Goal: Information Seeking & Learning: Understand process/instructions

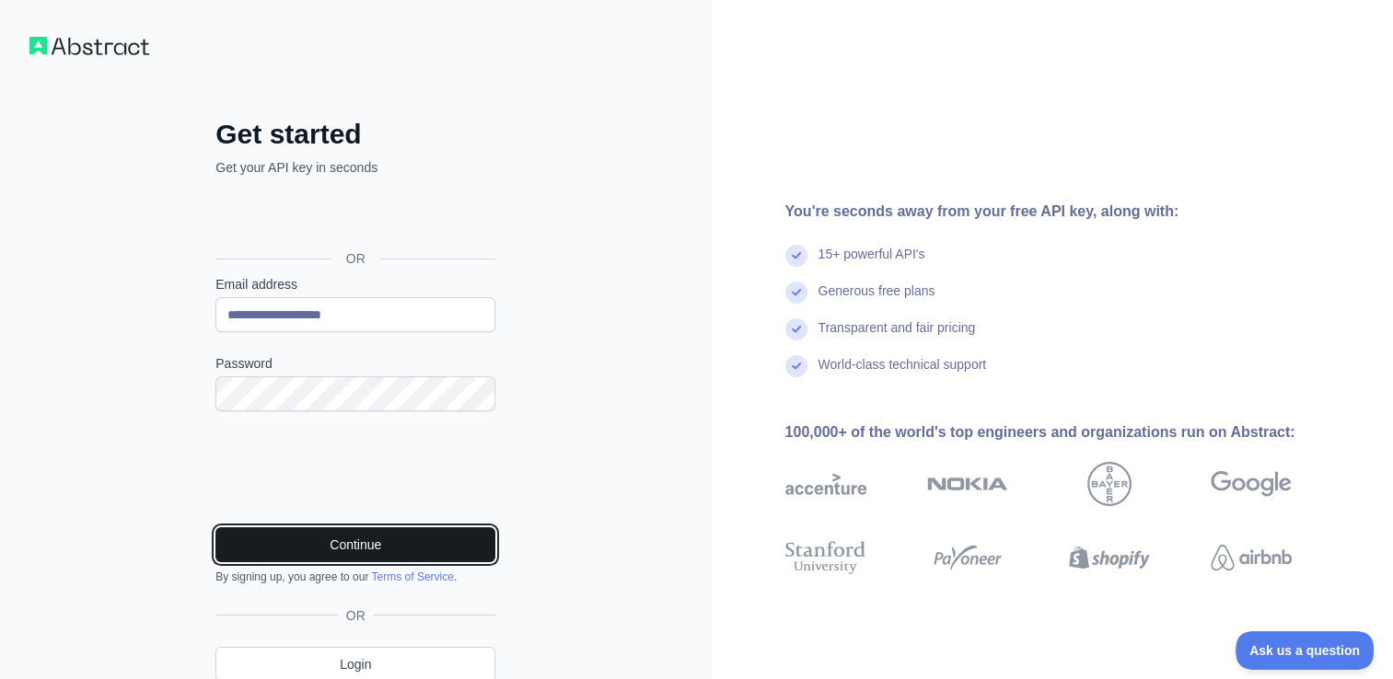
click at [331, 545] on button "Continue" at bounding box center [355, 544] width 280 height 35
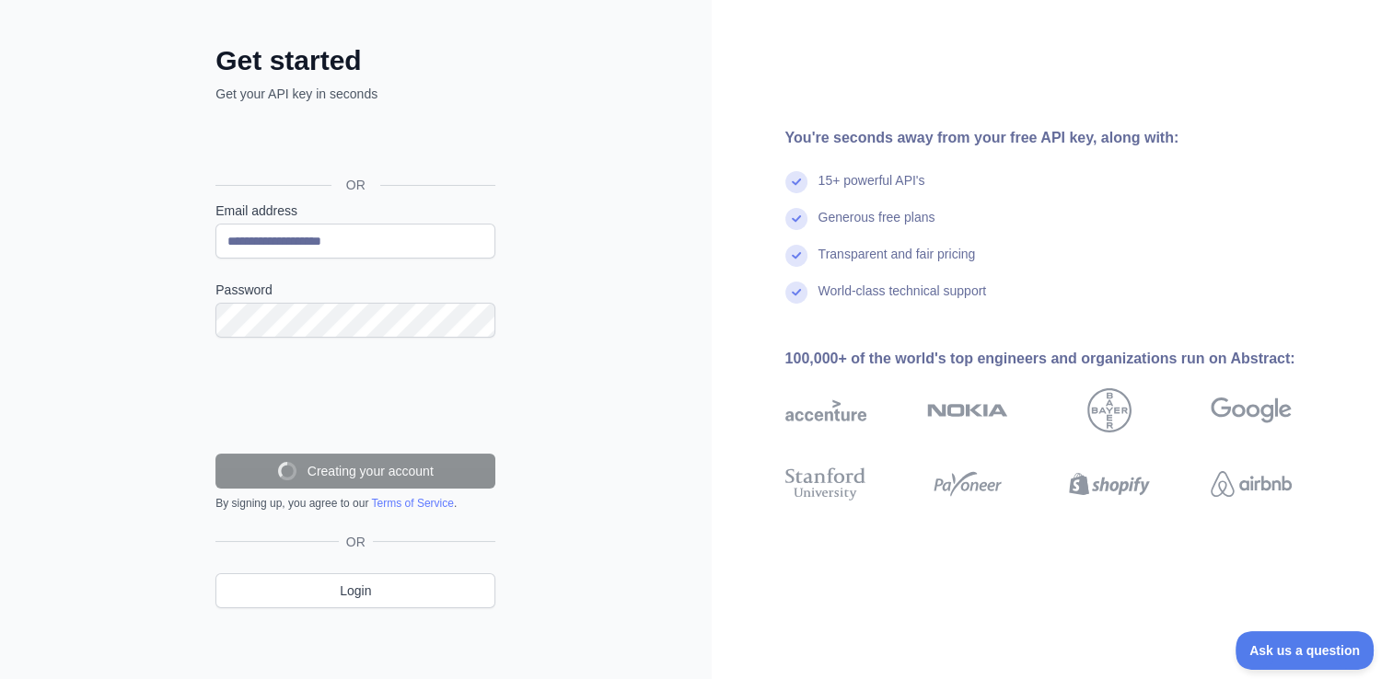
scroll to position [15, 0]
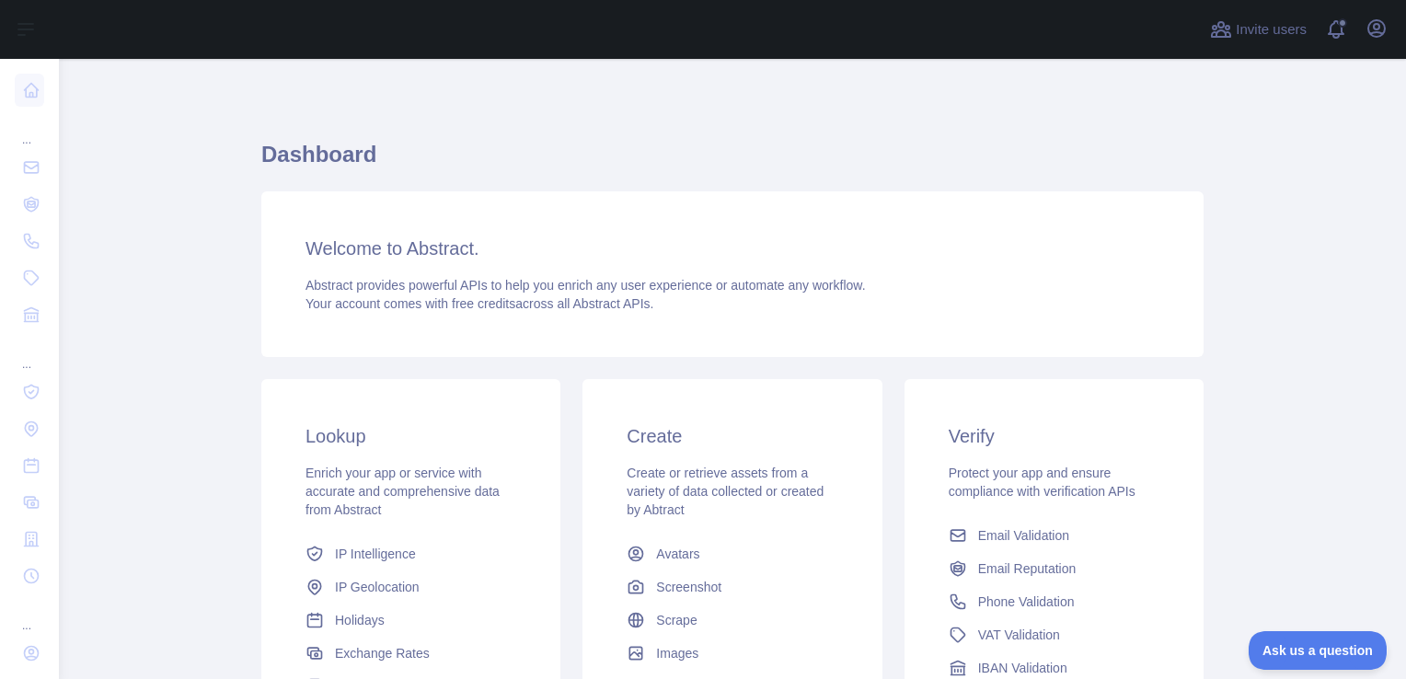
scroll to position [141, 0]
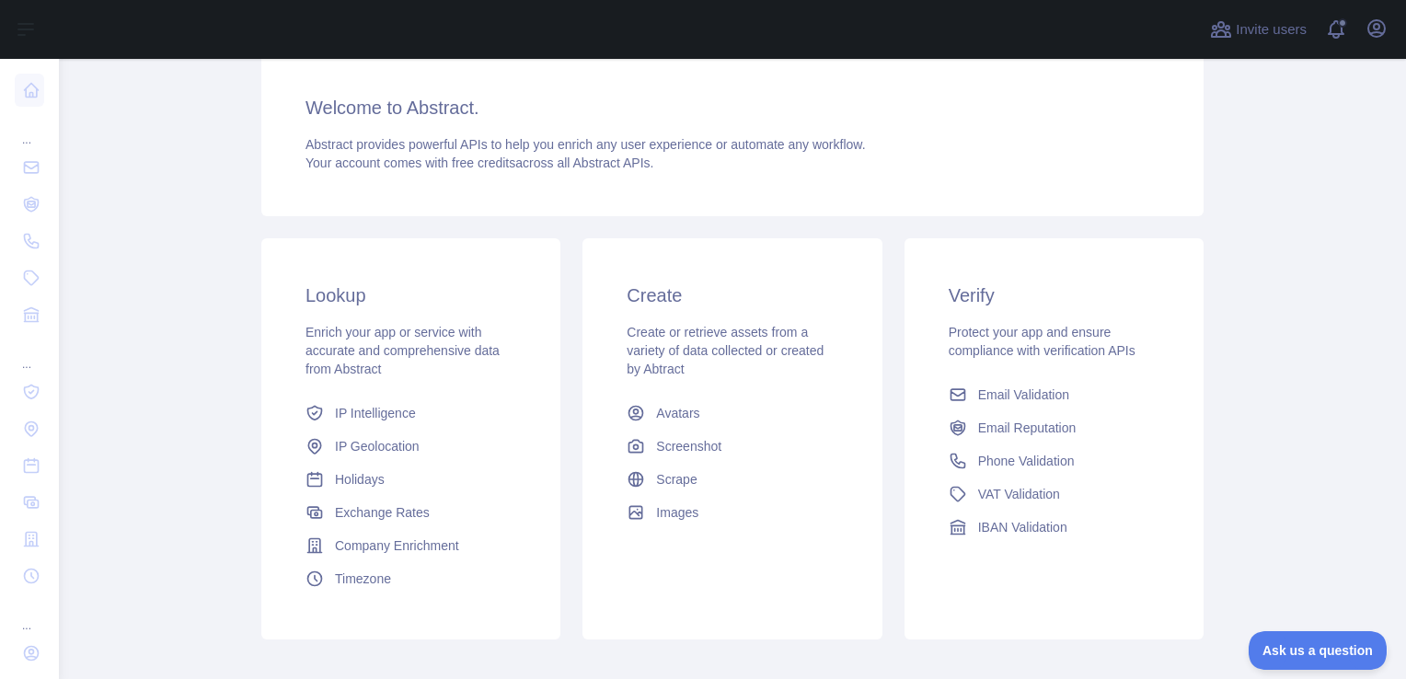
click at [1307, 491] on main "Dashboard Welcome to Abstract. Abstract provides powerful APIs to help you enri…" at bounding box center [732, 369] width 1347 height 620
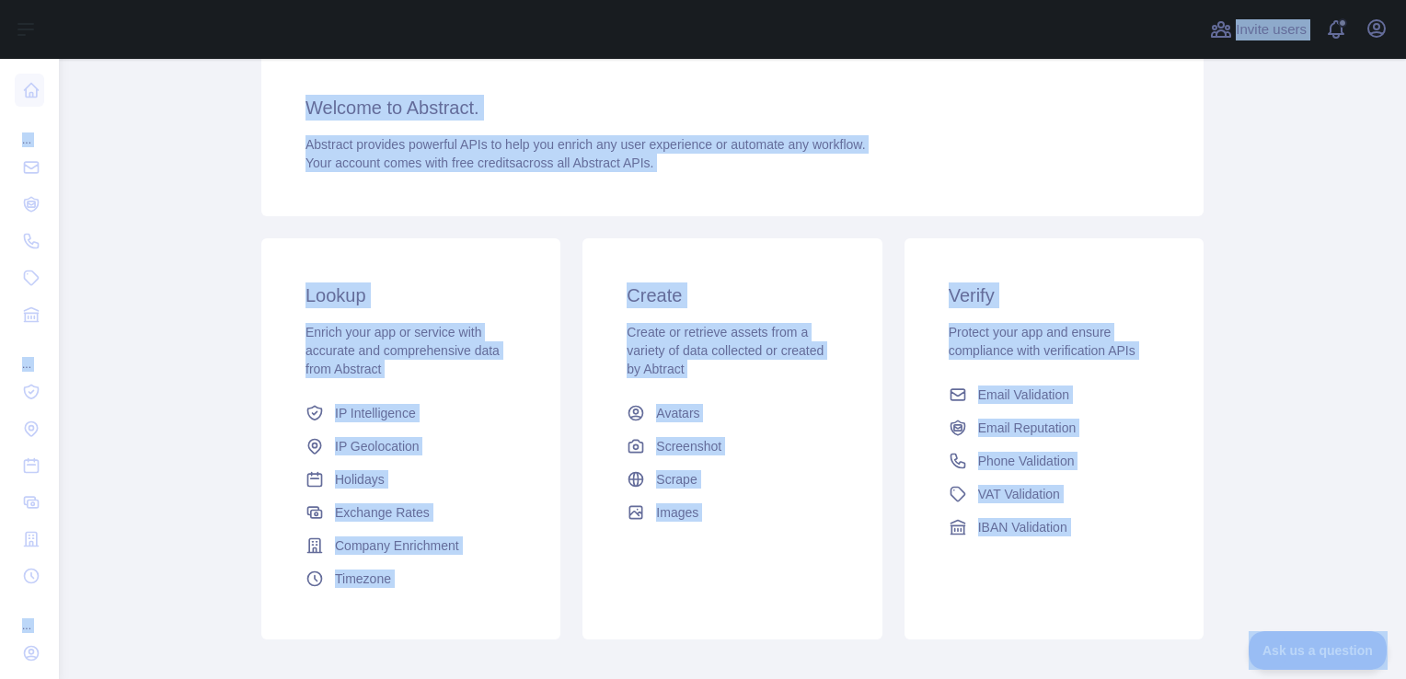
copy body "Open sidebar ... ... ... Invite users View notifications Open user menu Dashboa…"
click at [1266, 160] on main "Dashboard Welcome to Abstract. Abstract provides powerful APIs to help you enri…" at bounding box center [732, 369] width 1347 height 620
click at [1377, 35] on icon "button" at bounding box center [1377, 28] width 22 height 22
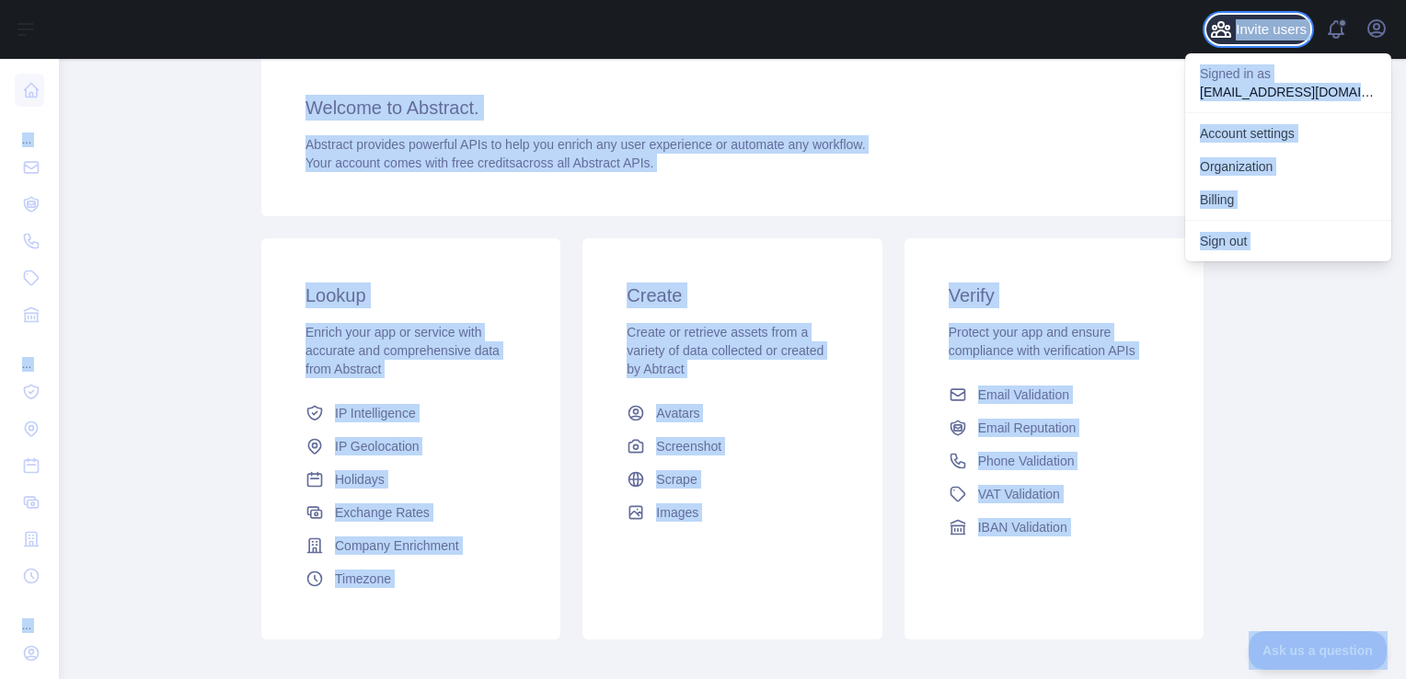
click at [1291, 29] on span "Invite users" at bounding box center [1271, 29] width 71 height 21
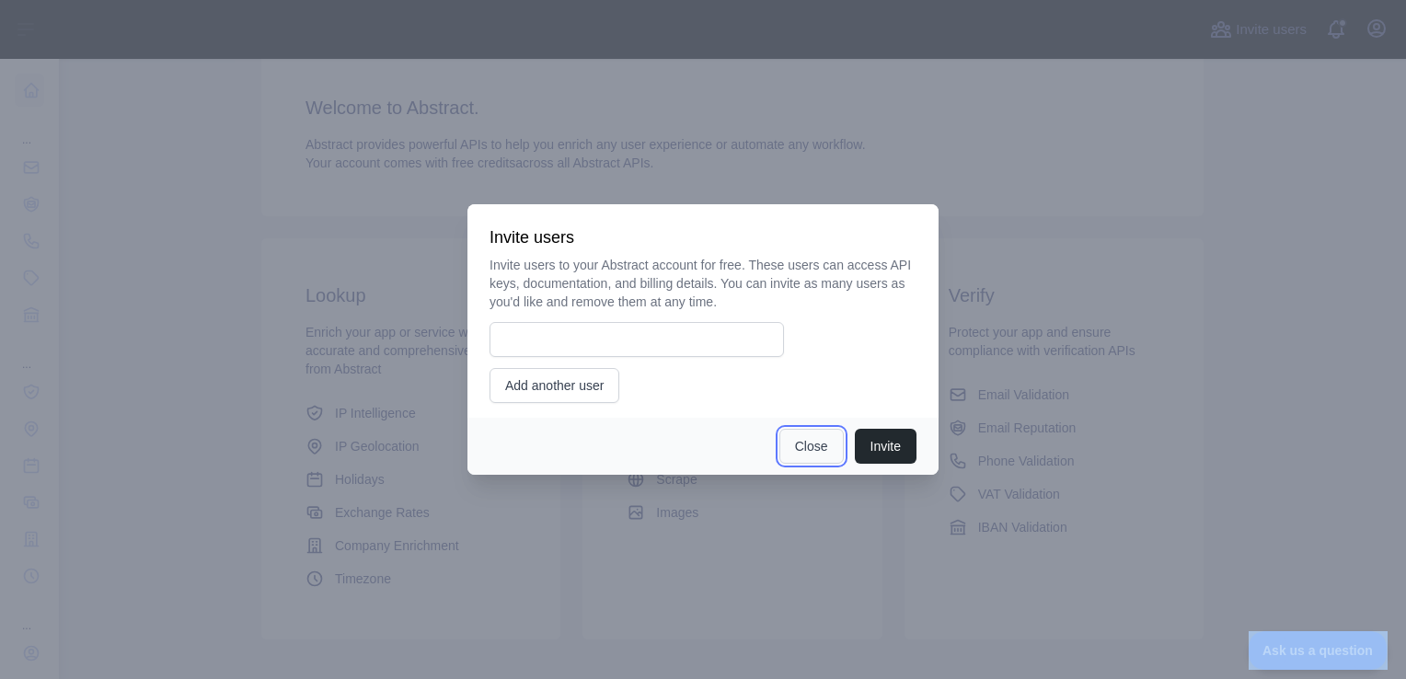
click at [815, 438] on button "Close" at bounding box center [812, 446] width 64 height 35
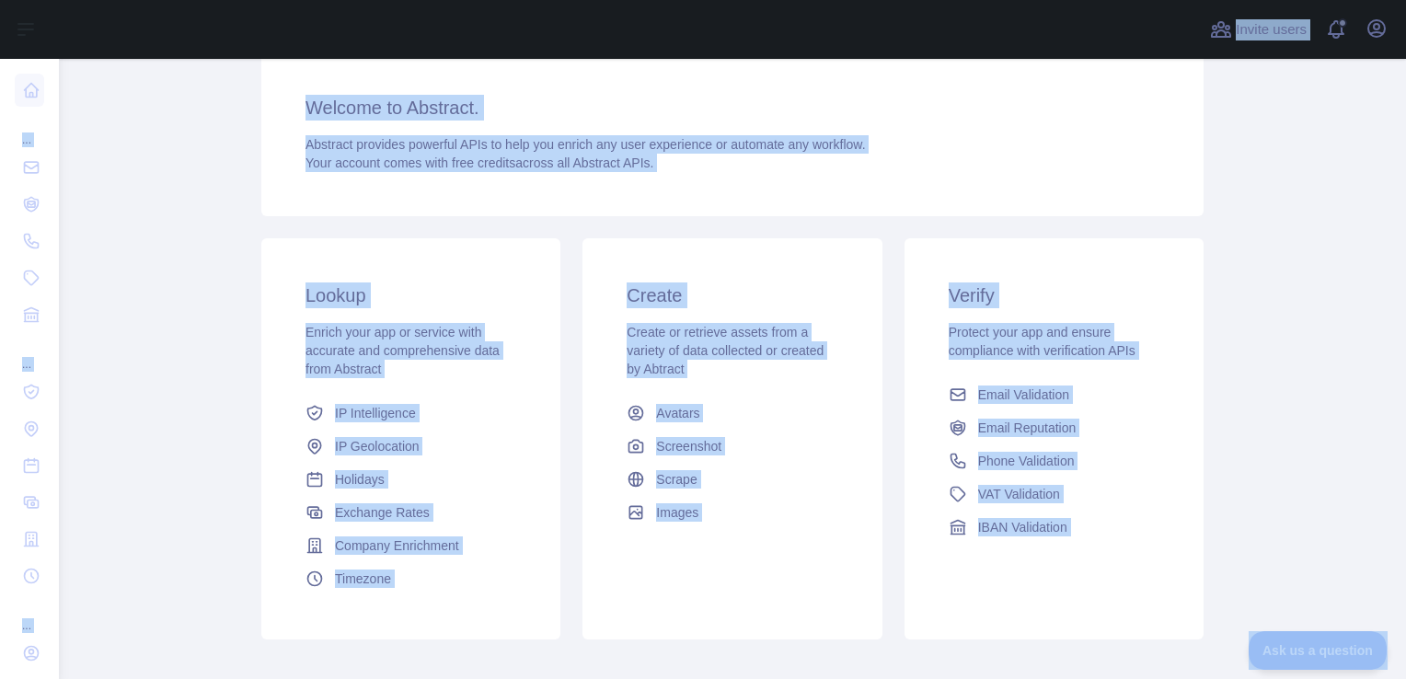
click at [1211, 253] on main "Dashboard Welcome to Abstract. Abstract provides powerful APIs to help you enri…" at bounding box center [732, 369] width 1347 height 620
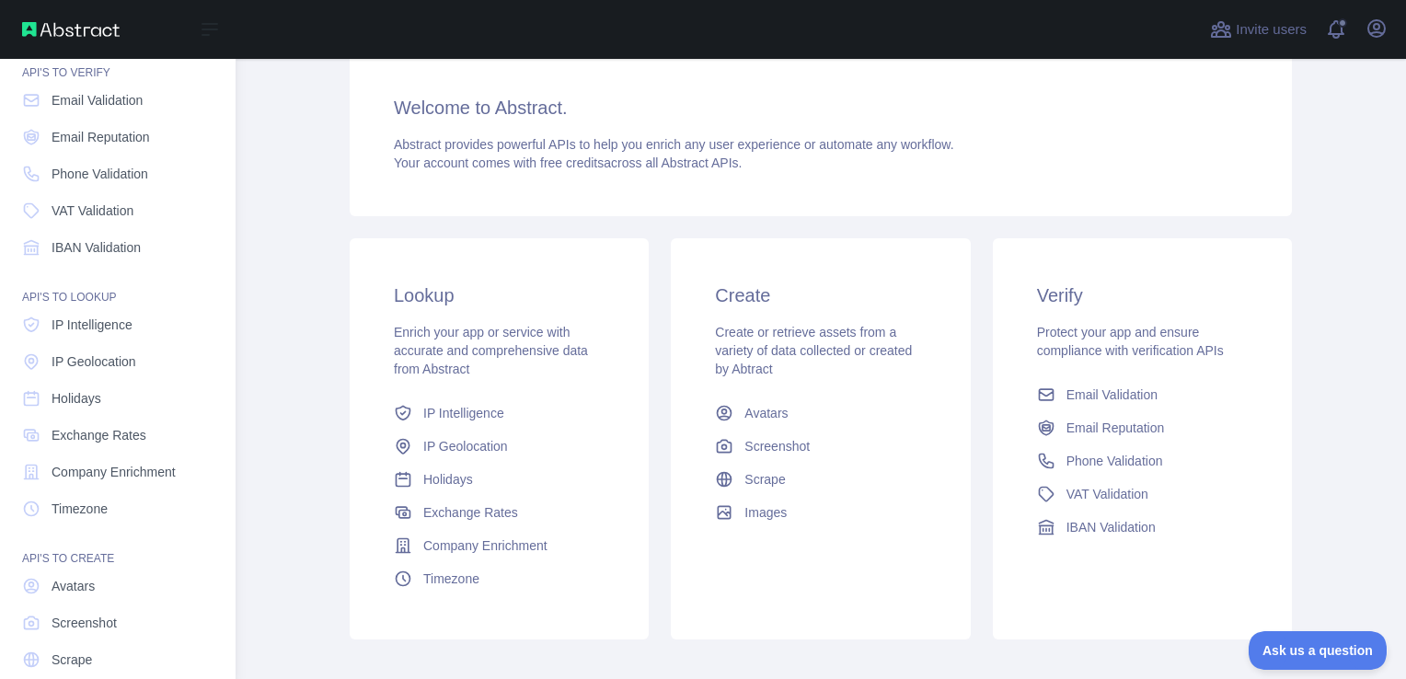
scroll to position [0, 0]
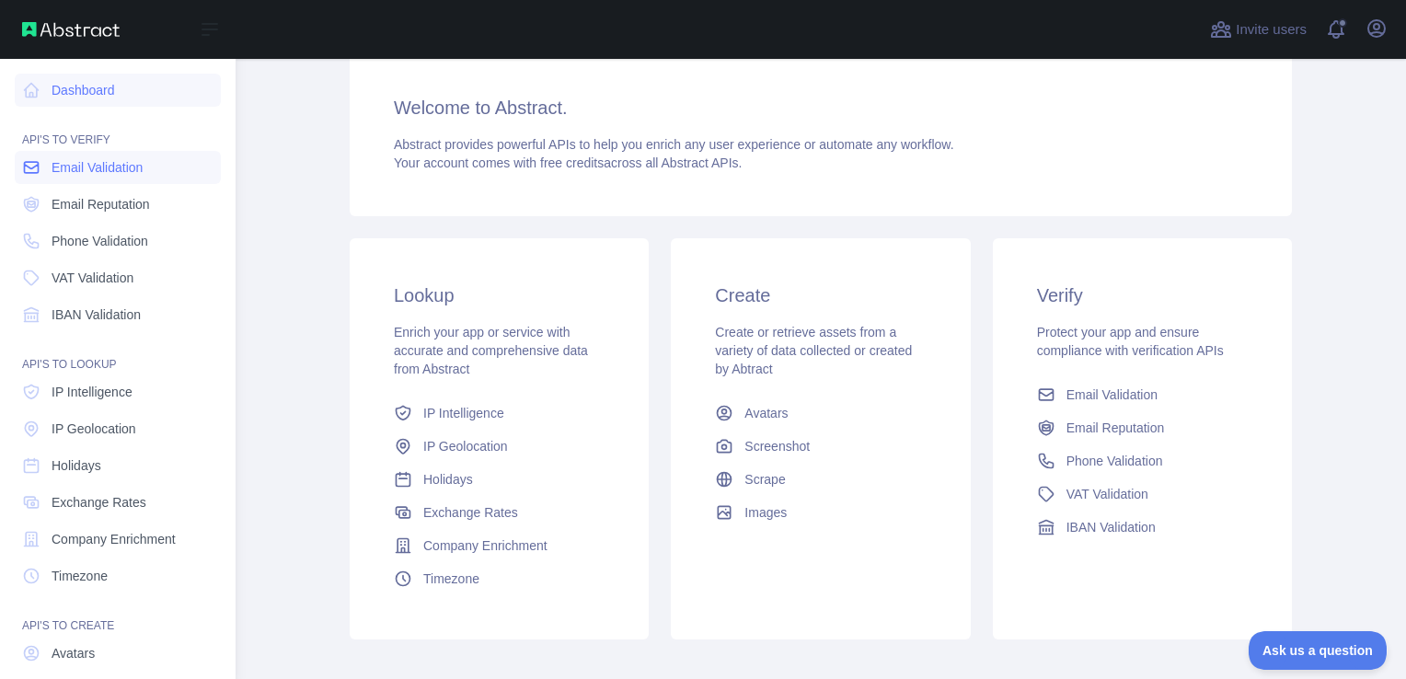
click at [82, 169] on span "Email Validation" at bounding box center [97, 167] width 91 height 18
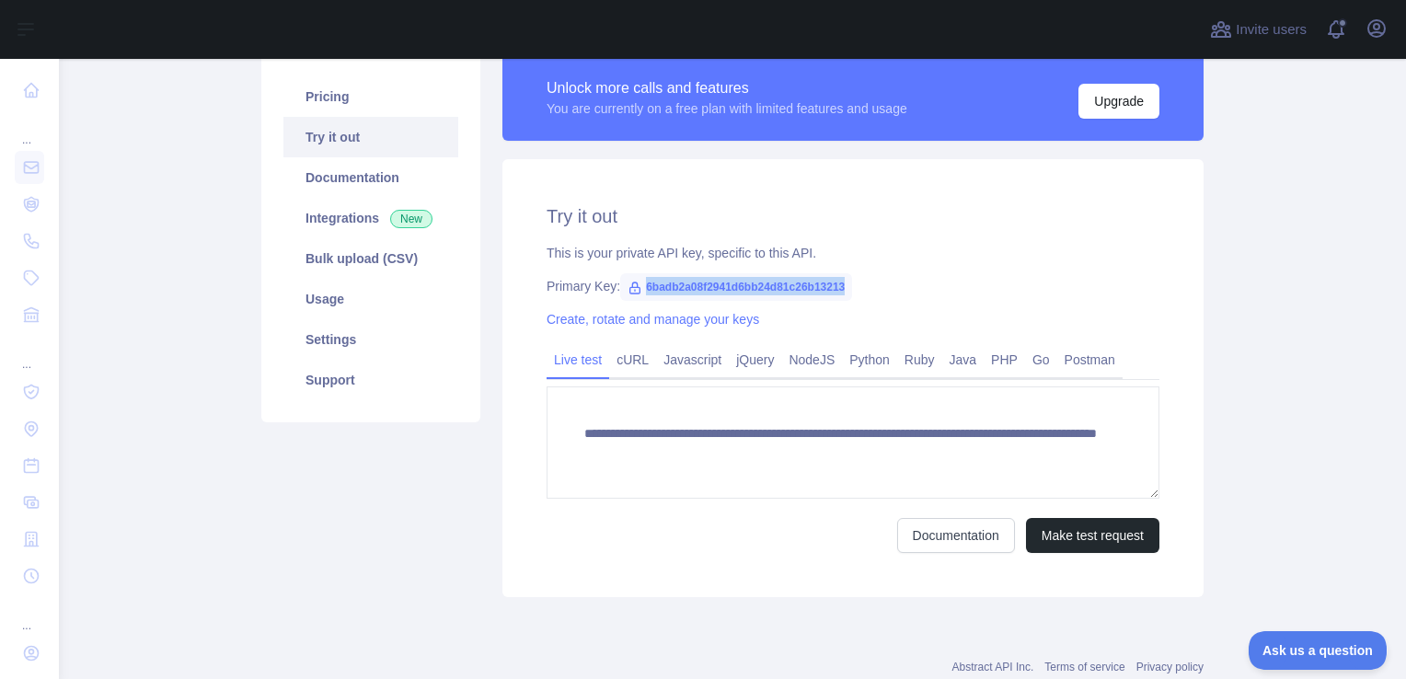
drag, startPoint x: 843, startPoint y: 289, endPoint x: 633, endPoint y: 289, distance: 209.9
click at [633, 289] on span "6badb2a08f2941d6bb24d81c26b13213" at bounding box center [736, 287] width 232 height 28
copy span "6badb2a08f2941d6bb24d81c26b13213"
click at [900, 355] on link "Ruby" at bounding box center [919, 359] width 45 height 29
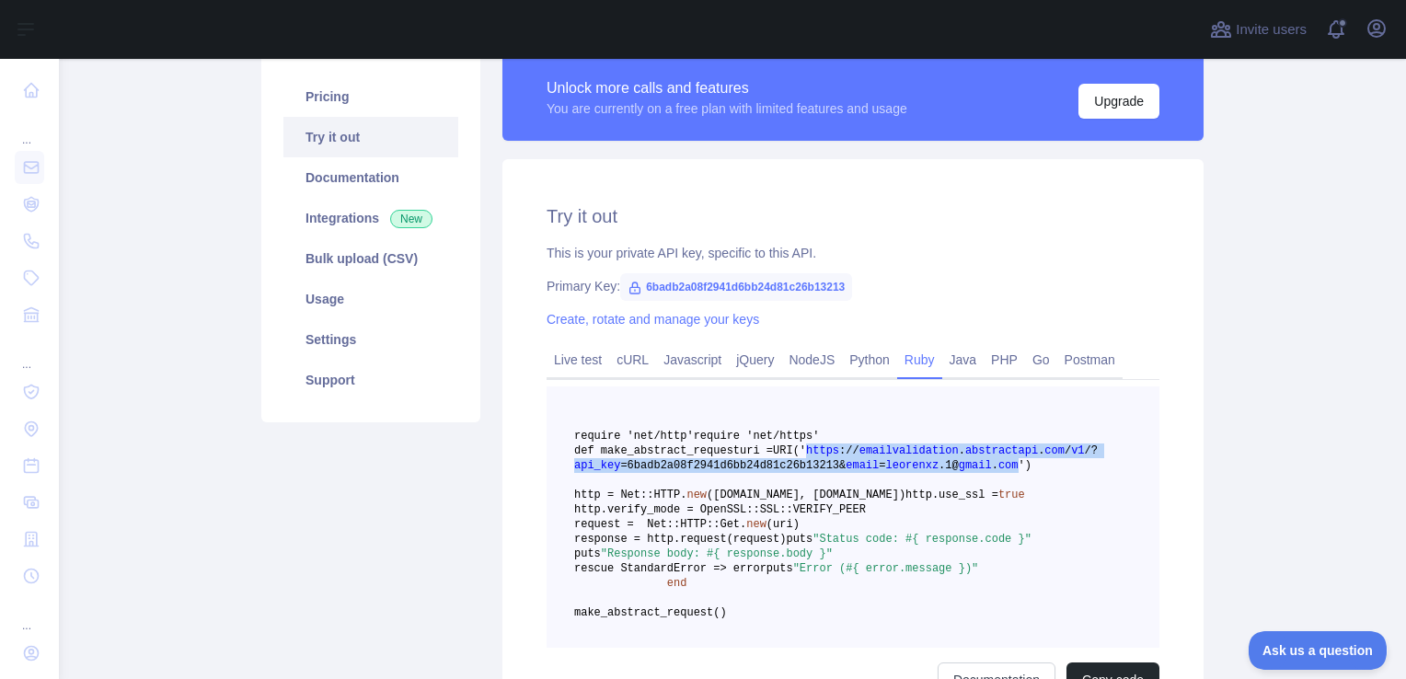
drag, startPoint x: 742, startPoint y: 495, endPoint x: 974, endPoint y: 509, distance: 232.4
click at [974, 472] on span "uri = URI(' https : / / emailvalidation . abstractapi . com / v1 / ? api_key =6…" at bounding box center [836, 459] width 524 height 28
copy span "https : / / emailvalidation . abstractapi . com / v1 / ? api_key =6badb2a08f294…"
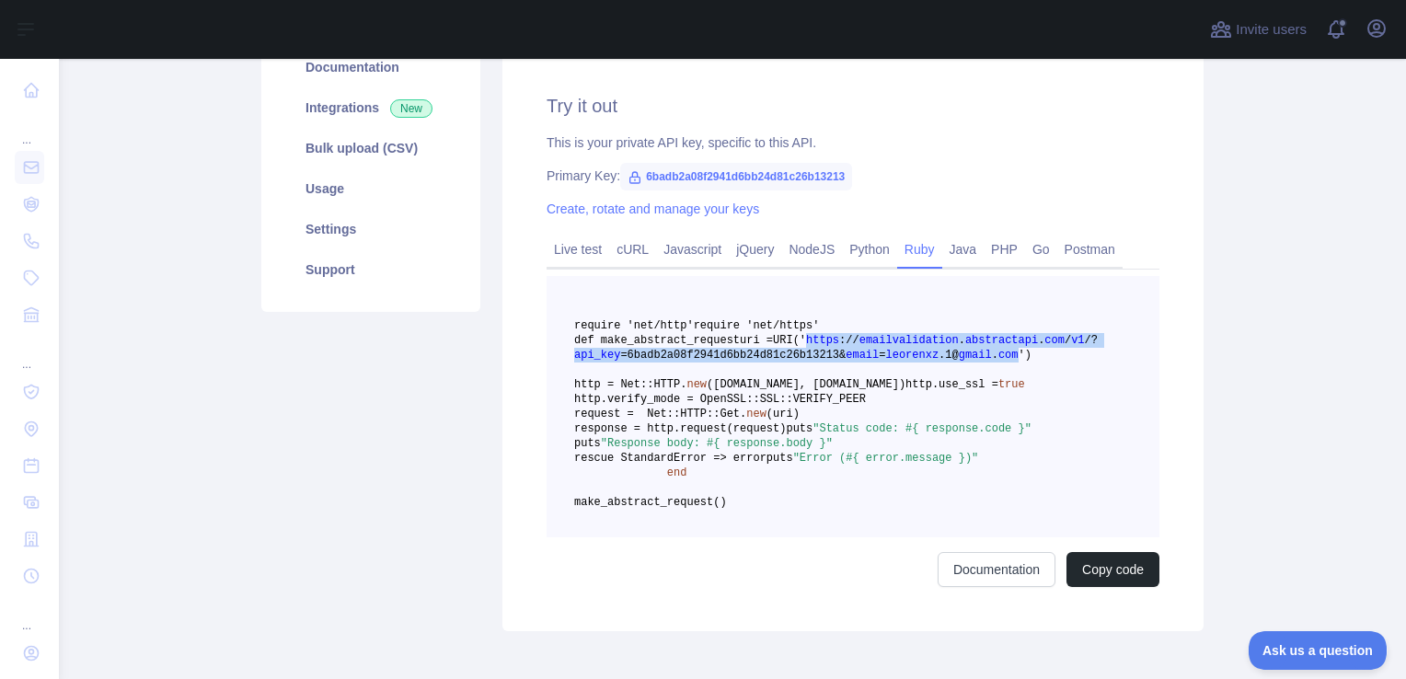
scroll to position [248, 0]
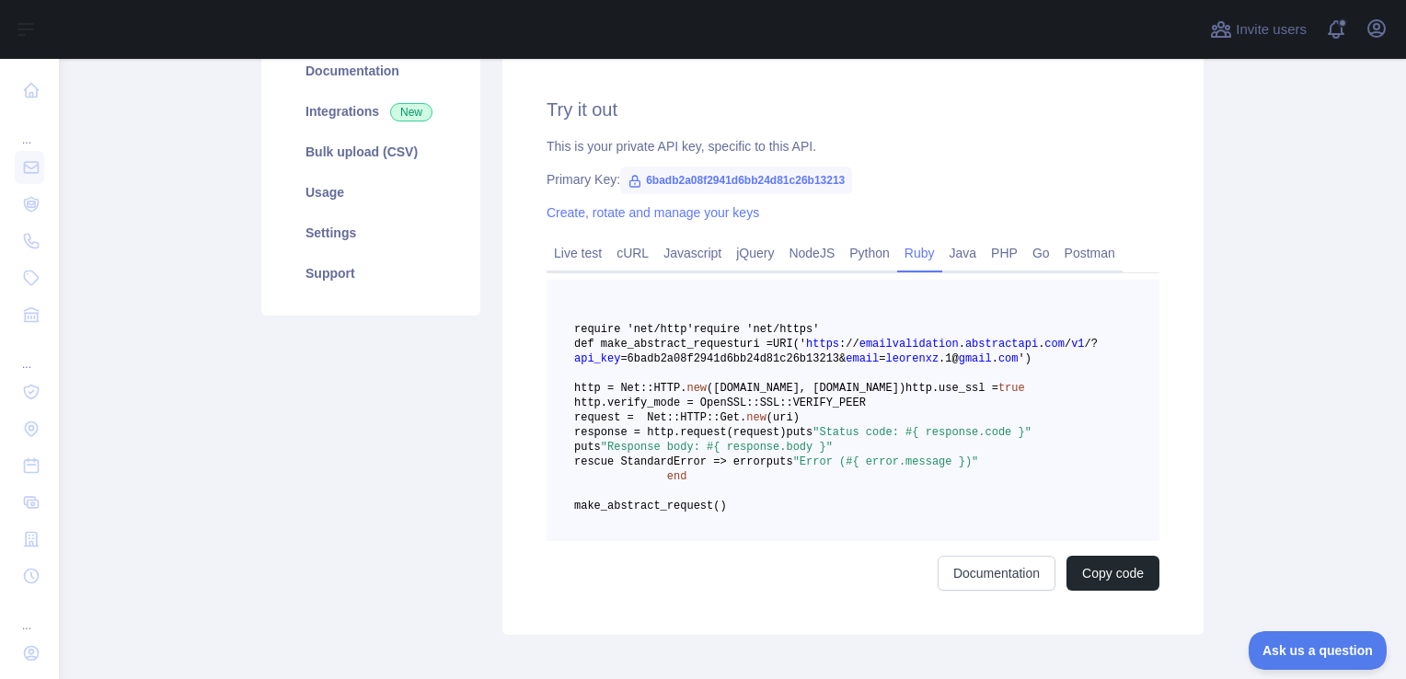
click at [866, 410] on span "http.verify_mode = OpenSSL::SSL::VERIFY_PEER" at bounding box center [720, 403] width 292 height 13
click at [626, 250] on link "cURL" at bounding box center [632, 252] width 47 height 29
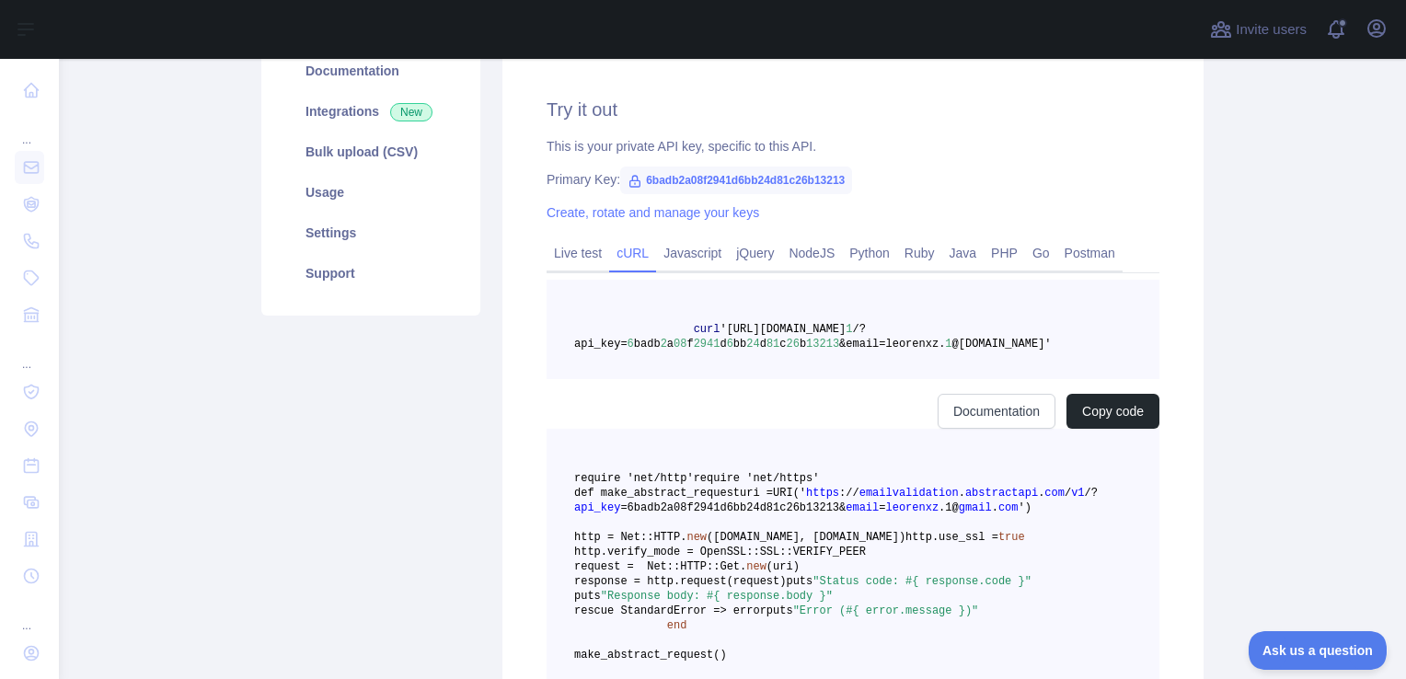
scroll to position [177, 0]
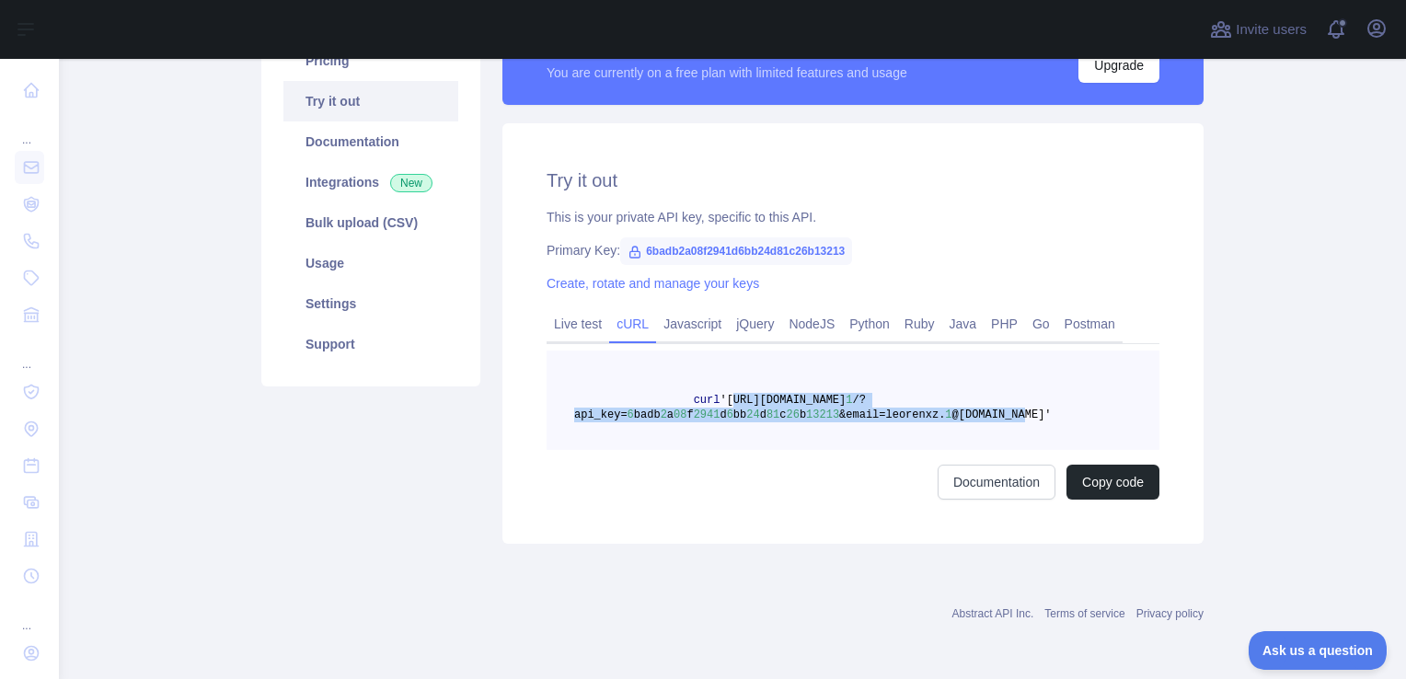
drag, startPoint x: 983, startPoint y: 416, endPoint x: 712, endPoint y: 399, distance: 271.2
click at [712, 399] on pre "curl '[URL][DOMAIN_NAME] 1 /?api_key= 6 badb 2 a 08 f 2941 d 6 bb 24 d 81 c 26 …" at bounding box center [853, 400] width 613 height 99
drag, startPoint x: 712, startPoint y: 399, endPoint x: 736, endPoint y: 399, distance: 23.9
click at [736, 399] on span "'[URL][DOMAIN_NAME]" at bounding box center [783, 400] width 126 height 13
click at [767, 414] on span "81" at bounding box center [773, 415] width 13 height 13
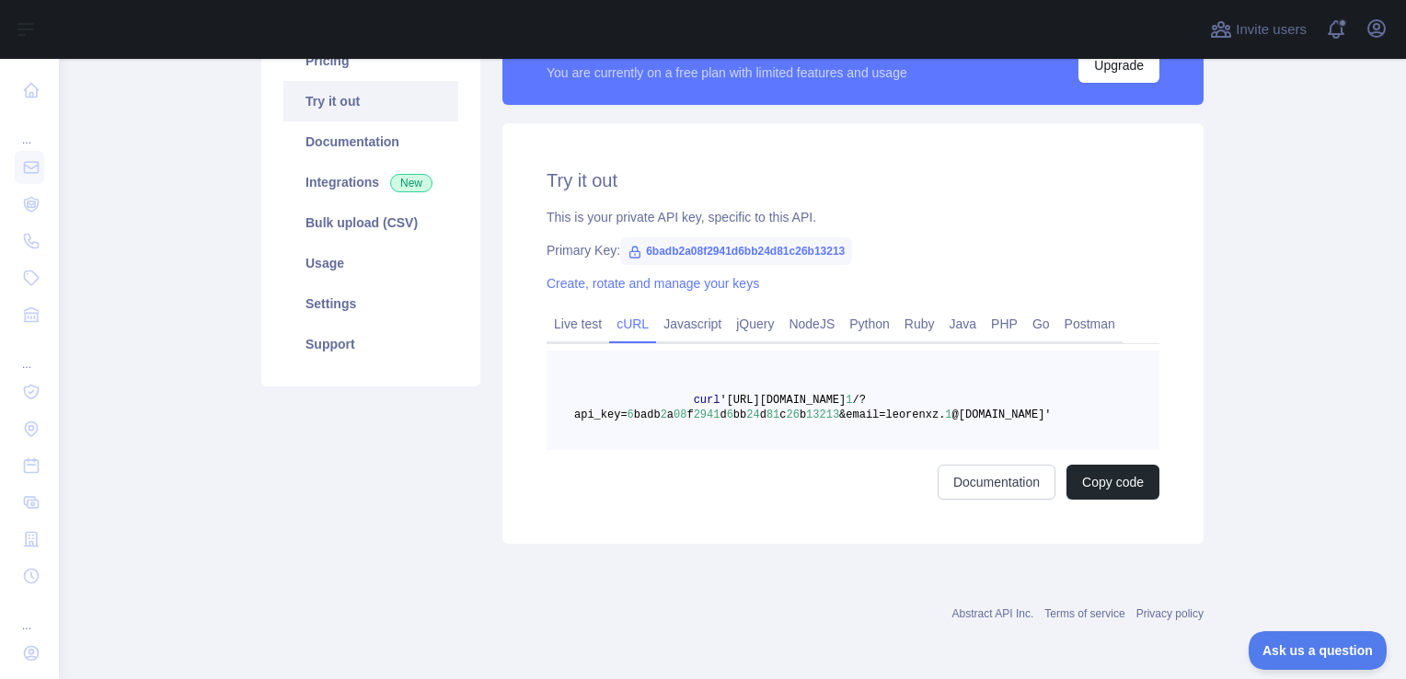
click at [1011, 412] on pre "curl '[URL][DOMAIN_NAME] 1 /?api_key= 6 badb 2 a 08 f 2941 d 6 bb 24 d 81 c 26 …" at bounding box center [853, 400] width 613 height 99
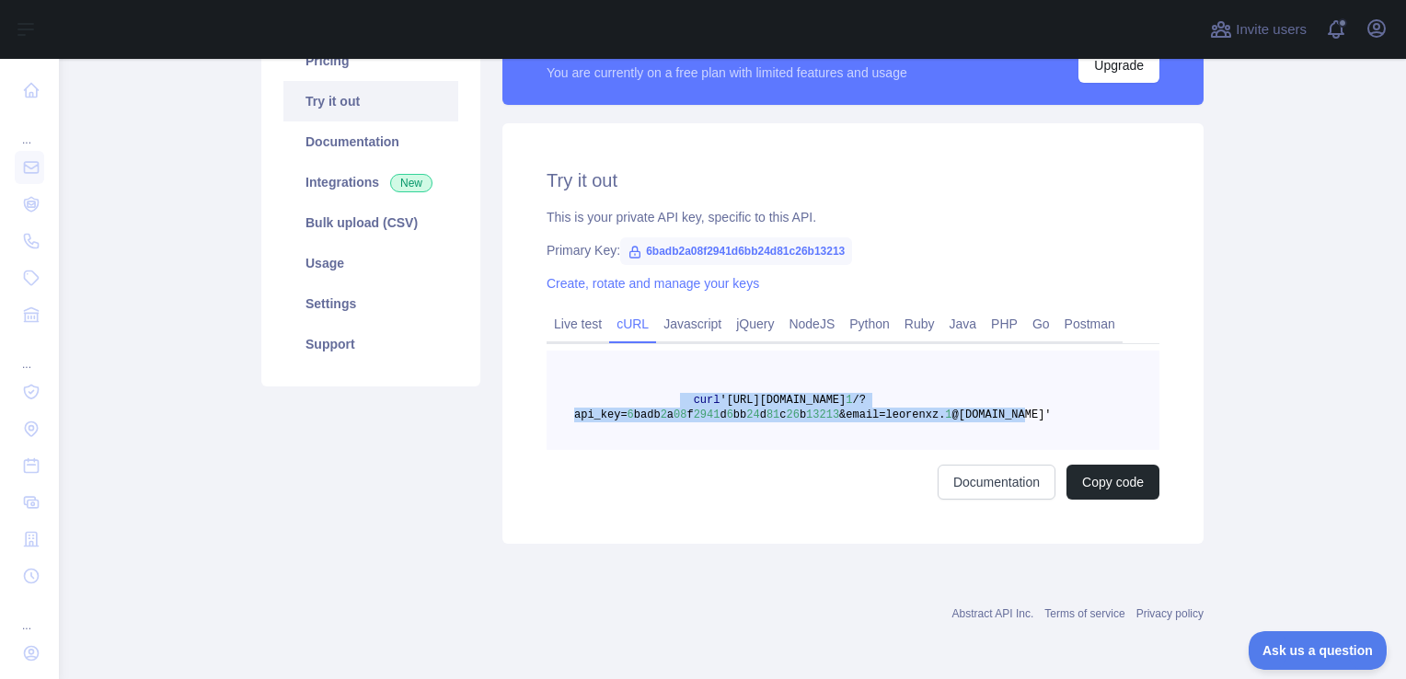
copy span "curl '[URL][DOMAIN_NAME] 1 /?api_key= 6 badb 2 a 08 f 2941 d 6 bb 24 d 81 c 26 …"
drag, startPoint x: 1001, startPoint y: 418, endPoint x: 665, endPoint y: 399, distance: 337.4
click at [665, 399] on pre "curl '[URL][DOMAIN_NAME] 1 /?api_key= 6 badb 2 a 08 f 2941 d 6 bb 24 d 81 c 26 …" at bounding box center [853, 400] width 613 height 99
drag, startPoint x: 665, startPoint y: 399, endPoint x: 575, endPoint y: 328, distance: 114.6
click at [575, 328] on link "Live test" at bounding box center [578, 323] width 63 height 29
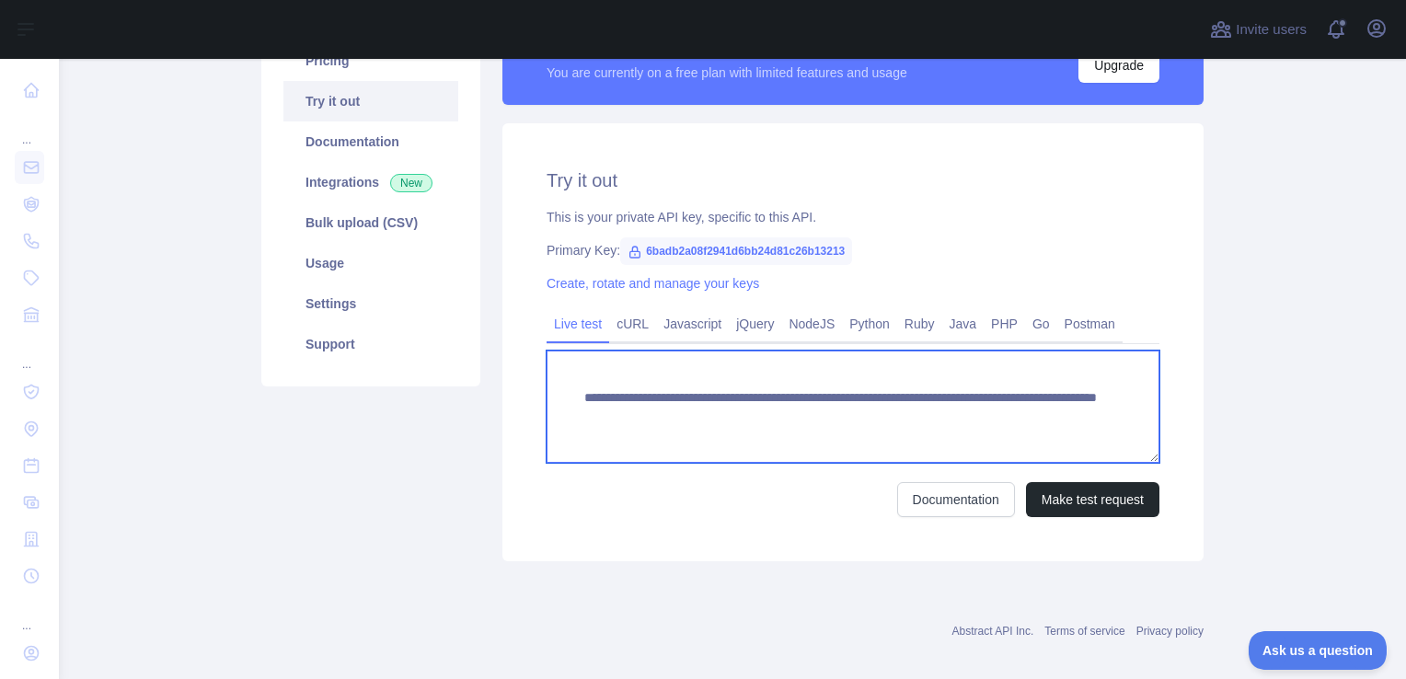
drag, startPoint x: 1046, startPoint y: 419, endPoint x: 591, endPoint y: 399, distance: 455.1
click at [591, 399] on textarea "**********" at bounding box center [853, 407] width 613 height 112
click at [820, 375] on textarea "**********" at bounding box center [853, 407] width 613 height 112
type textarea "**********"
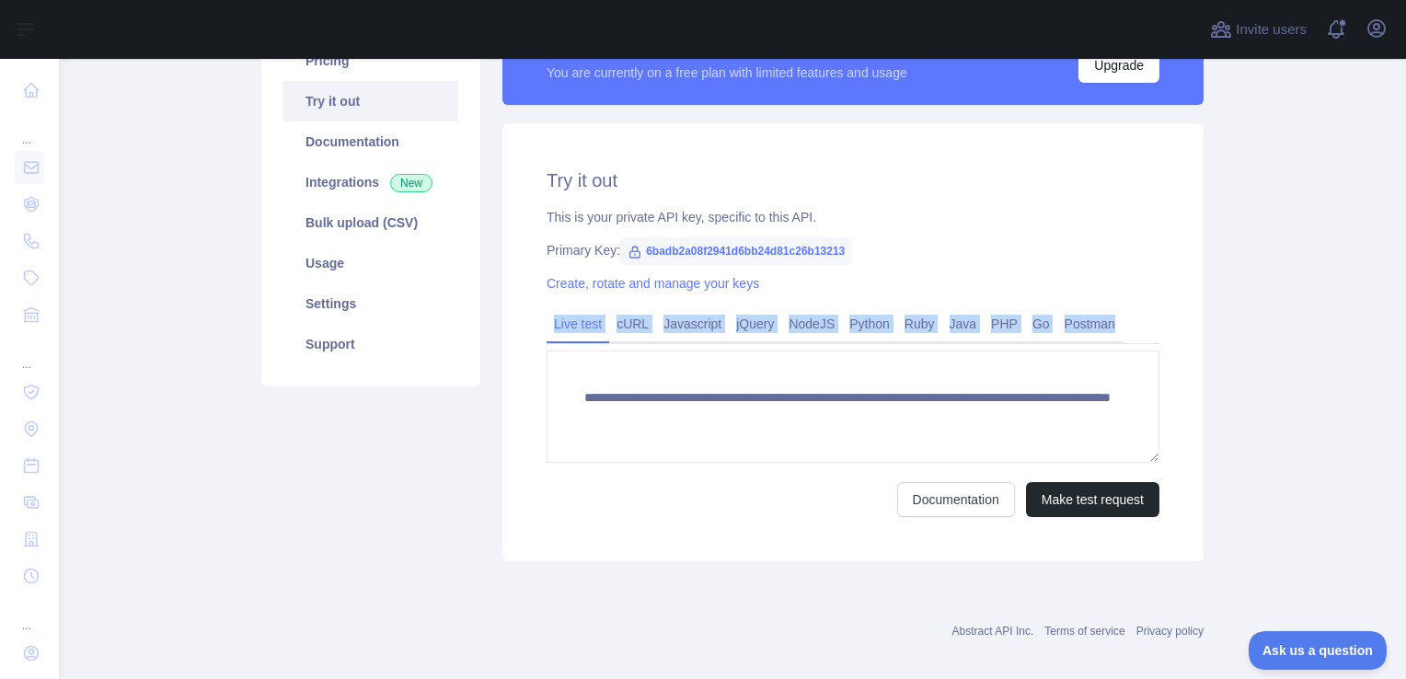
copy div "Live test cURL Javascript jQuery NodeJS Python Ruby Java PHP Go Postman"
drag, startPoint x: 1166, startPoint y: 320, endPoint x: 514, endPoint y: 322, distance: 652.6
click at [514, 322] on div "**********" at bounding box center [853, 342] width 701 height 438
click at [630, 330] on link "cURL" at bounding box center [632, 323] width 47 height 29
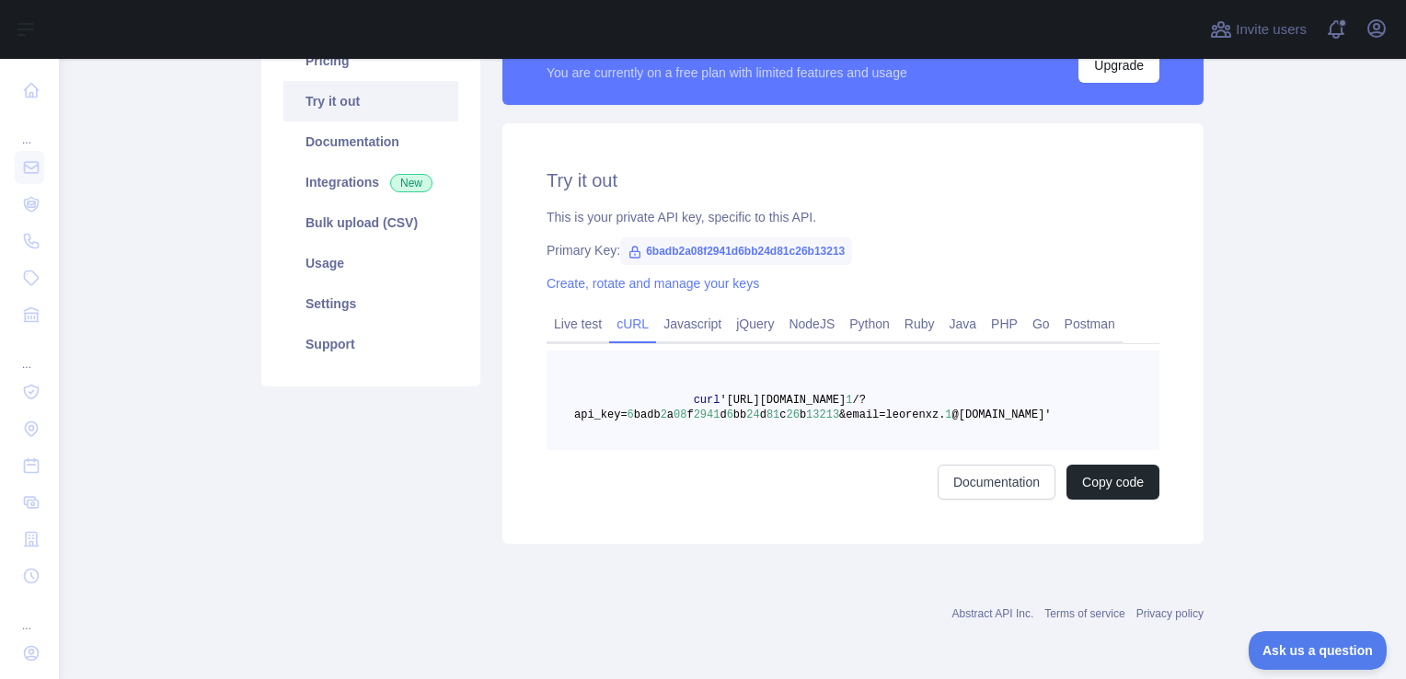
click at [911, 292] on div "Create, rotate and manage your keys" at bounding box center [853, 283] width 613 height 18
click at [629, 324] on link "cURL" at bounding box center [632, 323] width 47 height 29
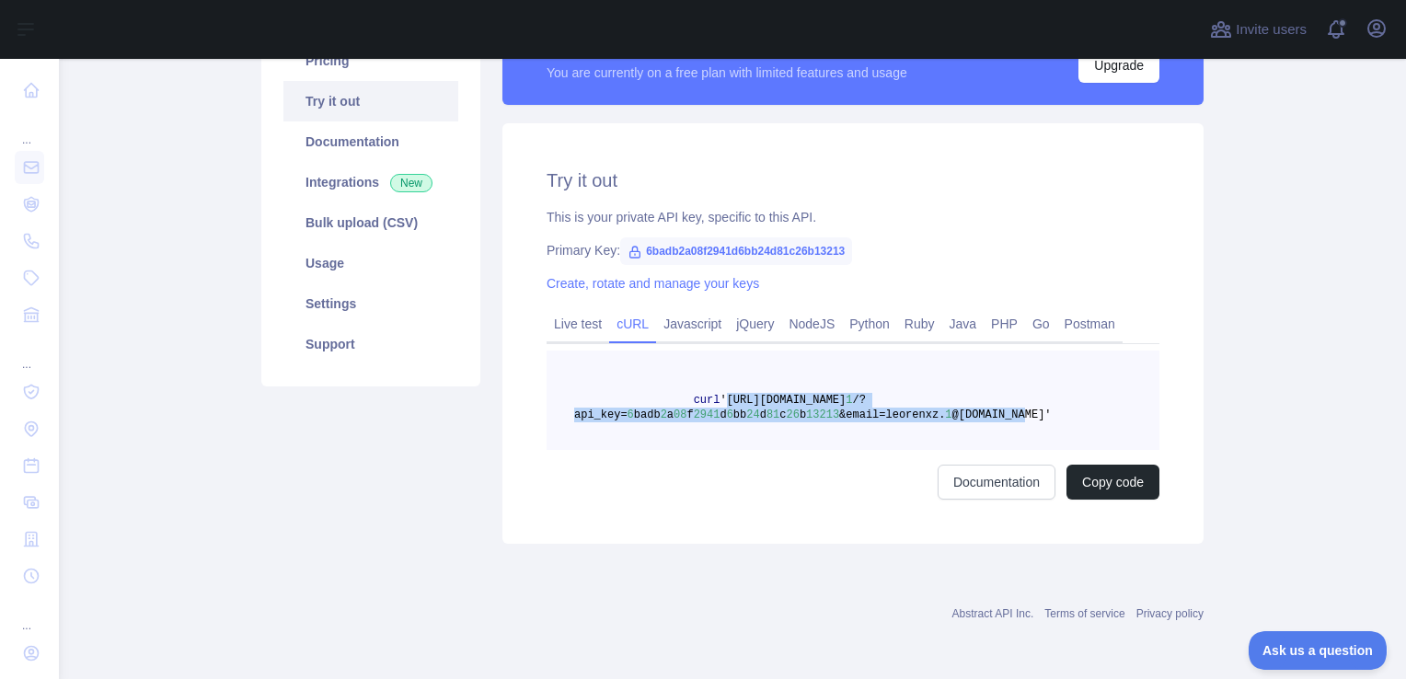
drag, startPoint x: 993, startPoint y: 418, endPoint x: 709, endPoint y: 399, distance: 285.0
click at [709, 399] on pre "curl '[URL][DOMAIN_NAME] 1 /?api_key= 6 badb 2 a 08 f 2941 d 6 bb 24 d 81 c 26 …" at bounding box center [853, 400] width 613 height 99
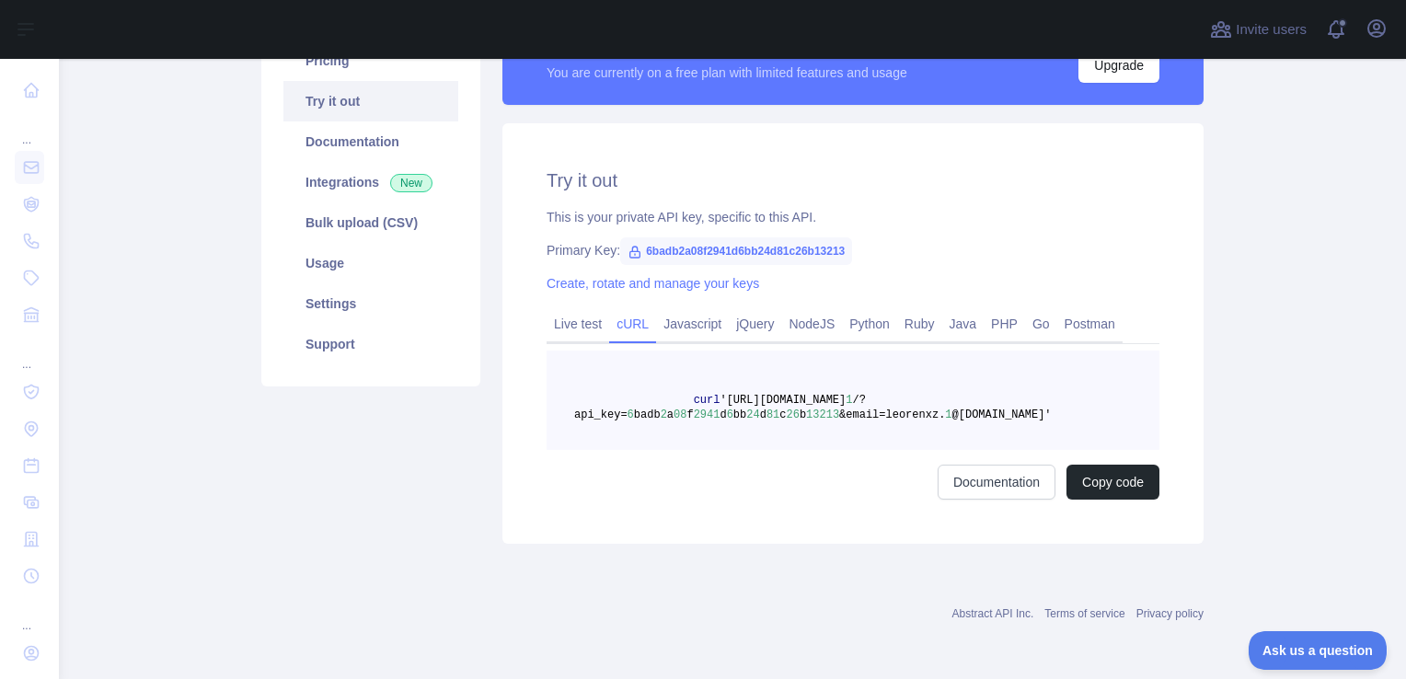
drag, startPoint x: 711, startPoint y: 399, endPoint x: 760, endPoint y: 364, distance: 60.6
click at [760, 364] on pre "curl '[URL][DOMAIN_NAME] 1 /?api_key= 6 badb 2 a 08 f 2941 d 6 bb 24 d 81 c 26 …" at bounding box center [853, 400] width 613 height 99
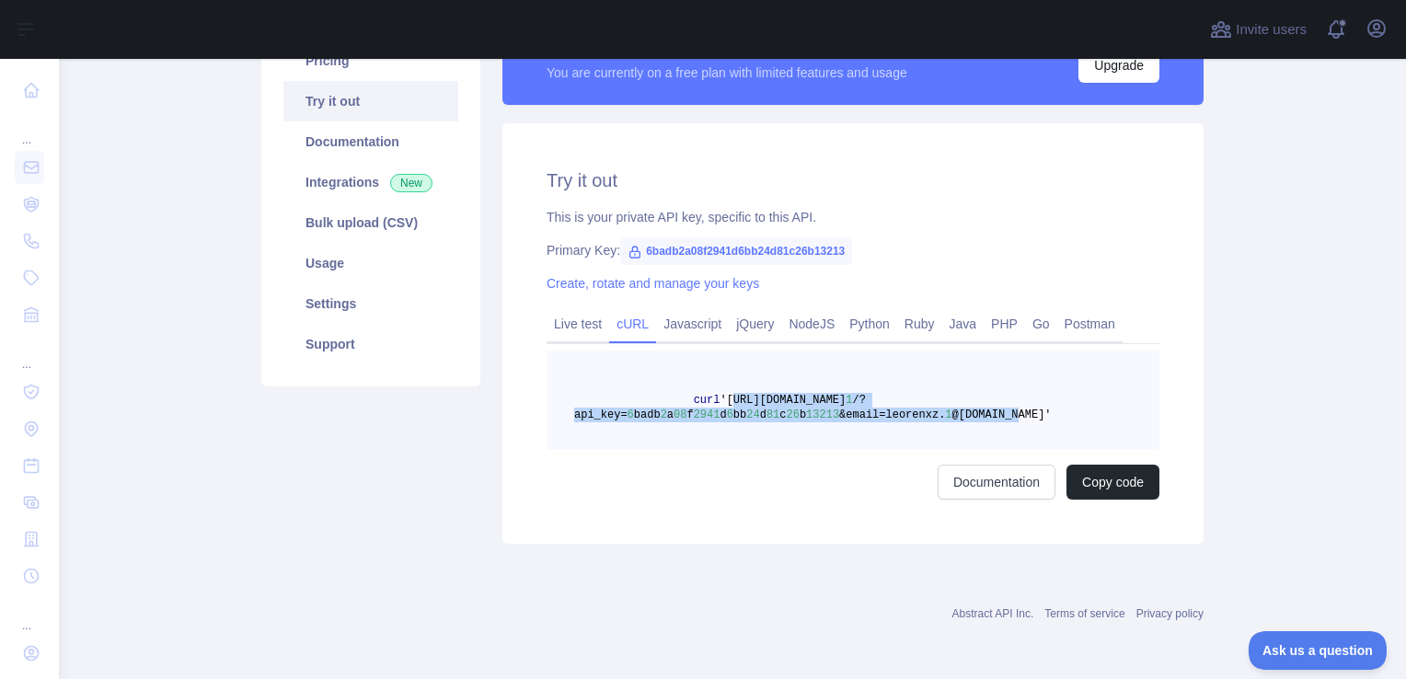
drag, startPoint x: 714, startPoint y: 397, endPoint x: 976, endPoint y: 414, distance: 262.0
click at [976, 414] on span "curl '[URL][DOMAIN_NAME] 1 /?api_key= 6 badb 2 a 08 f 2941 d 6 bb 24 d 81 c 26 …" at bounding box center [813, 408] width 478 height 28
drag, startPoint x: 976, startPoint y: 414, endPoint x: 943, endPoint y: 414, distance: 33.1
copy span "[URL][DOMAIN_NAME] 1 /?api_key= 6 badb 2 a 08 f 2941 d 6 bb 24 d 81 c 26 b 1321…"
click at [953, 421] on span "@[DOMAIN_NAME]'" at bounding box center [1002, 415] width 99 height 13
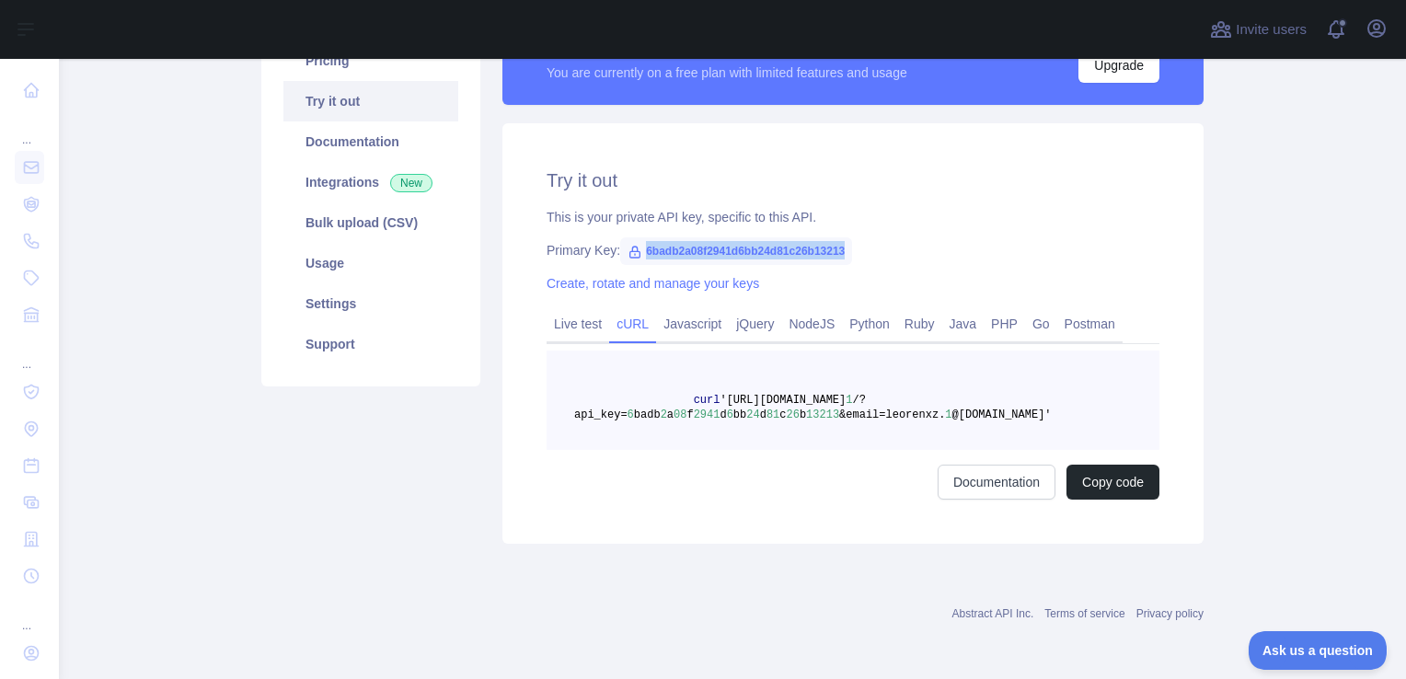
copy span "6badb2a08f2941d6bb24d81c26b13213"
drag, startPoint x: 850, startPoint y: 247, endPoint x: 635, endPoint y: 256, distance: 215.6
click at [635, 256] on div "Primary Key: 6badb2a08f2941d6bb24d81c26b13213" at bounding box center [853, 250] width 613 height 18
click at [884, 245] on div "Primary Key: 6badb2a08f2941d6bb24d81c26b13213" at bounding box center [853, 250] width 613 height 18
